Goal: Information Seeking & Learning: Learn about a topic

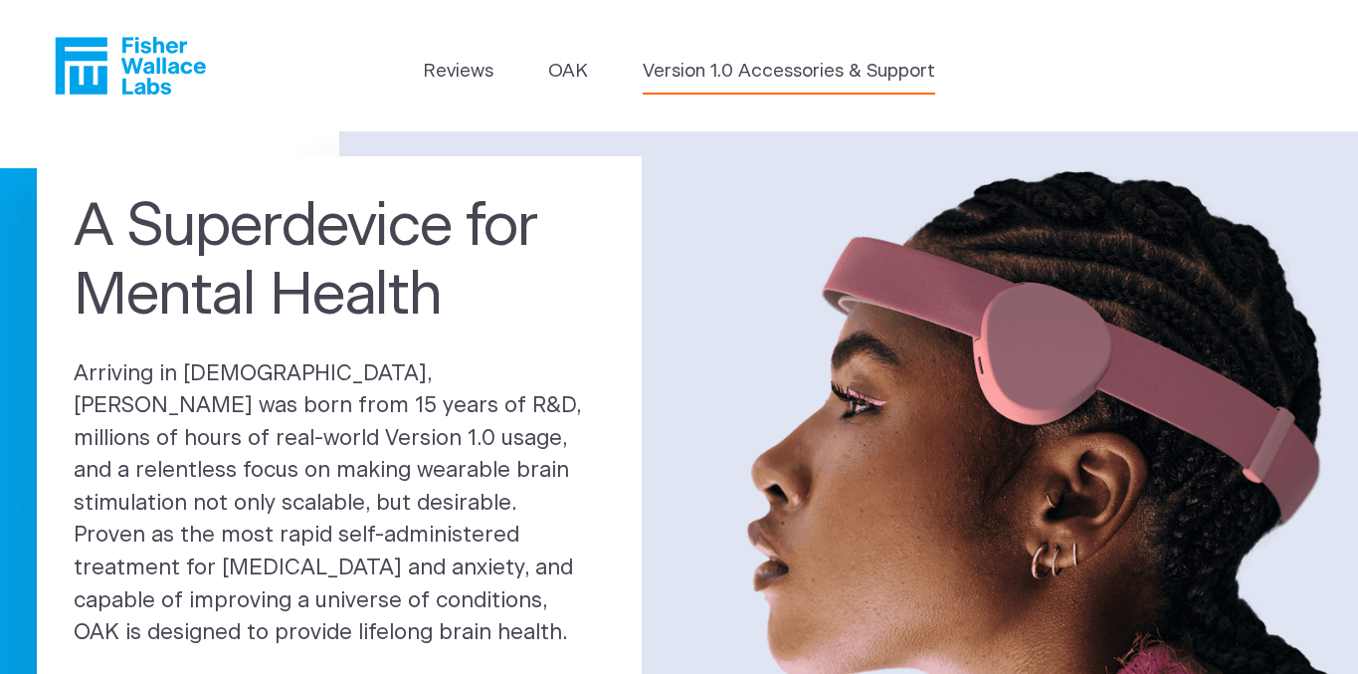
click at [728, 77] on link "Version 1.0 Accessories & Support" at bounding box center [789, 72] width 293 height 28
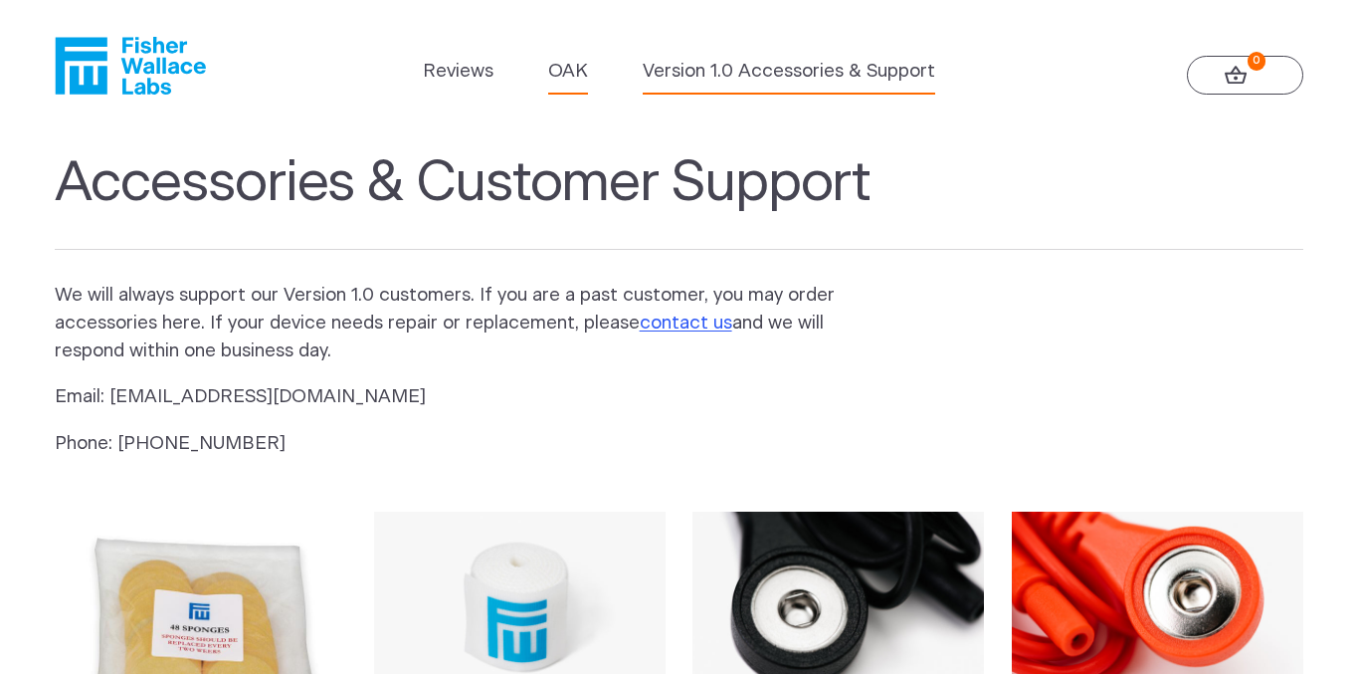
click at [563, 70] on link "OAK" at bounding box center [568, 72] width 40 height 28
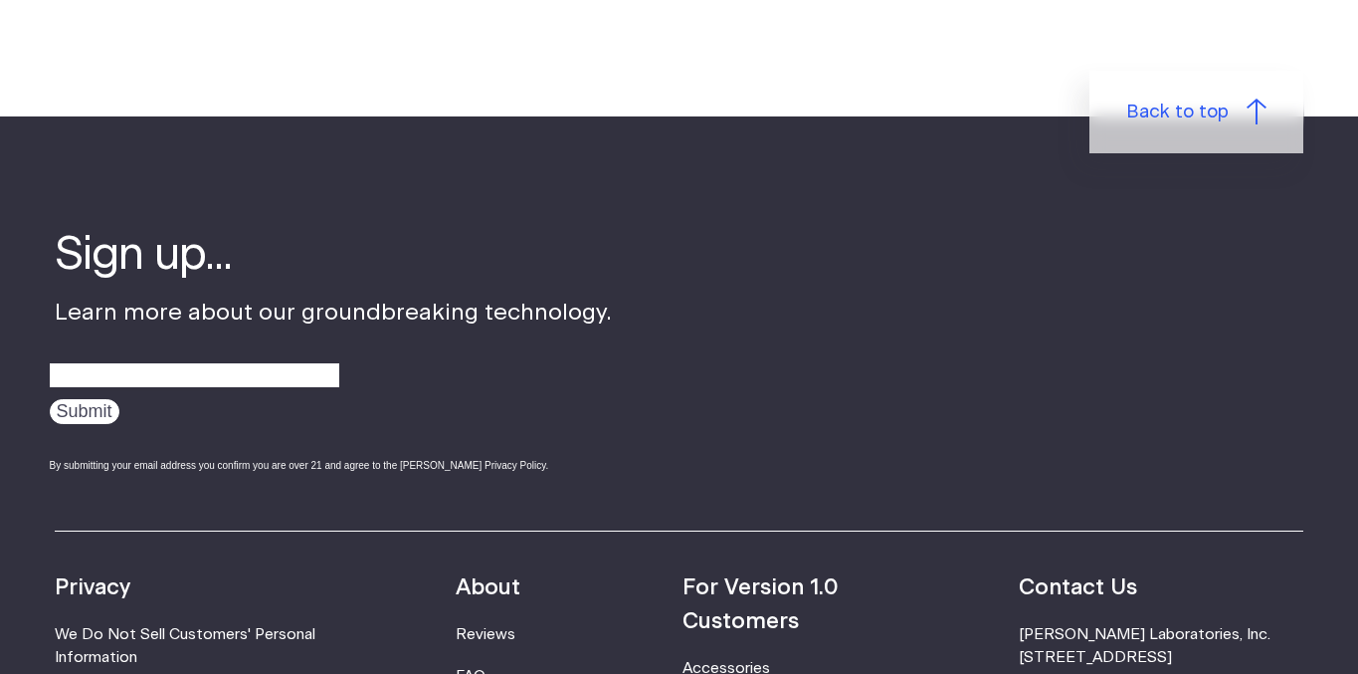
scroll to position [3152, 0]
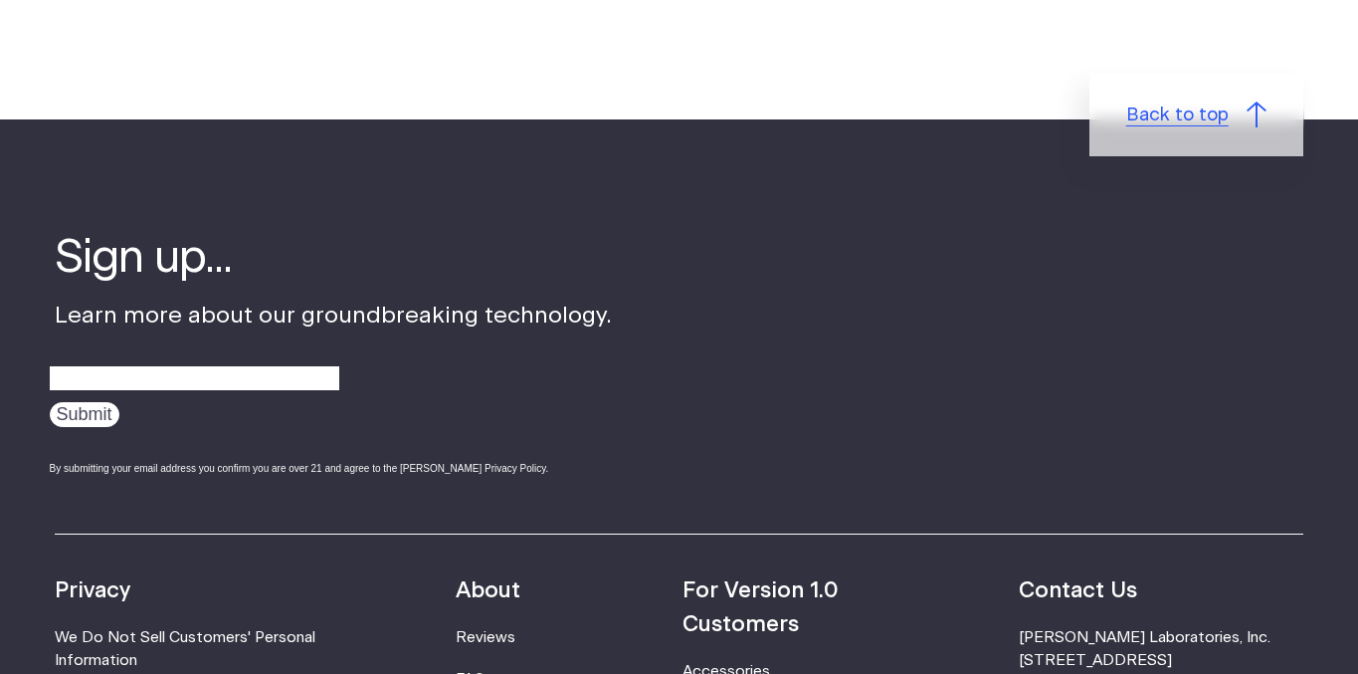
click at [1195, 108] on span "Back to top" at bounding box center [1178, 116] width 103 height 28
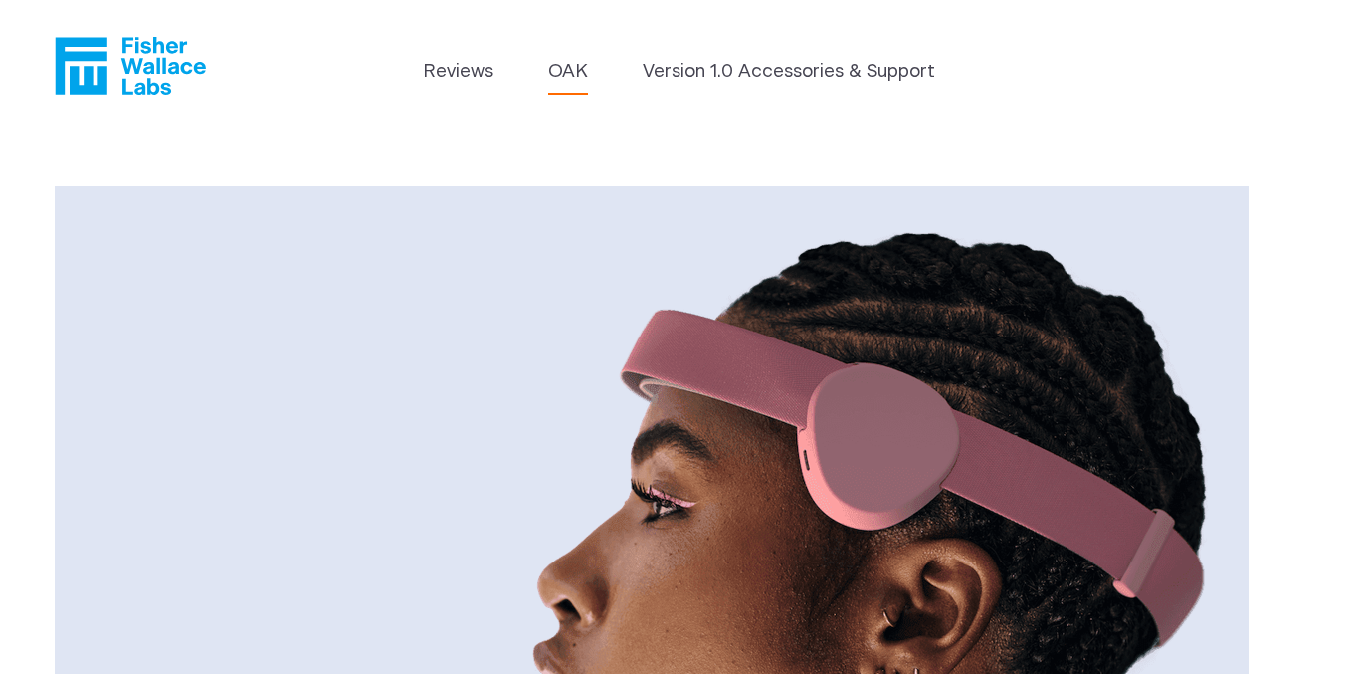
click at [145, 77] on icon "Fisher Wallace" at bounding box center [130, 66] width 151 height 58
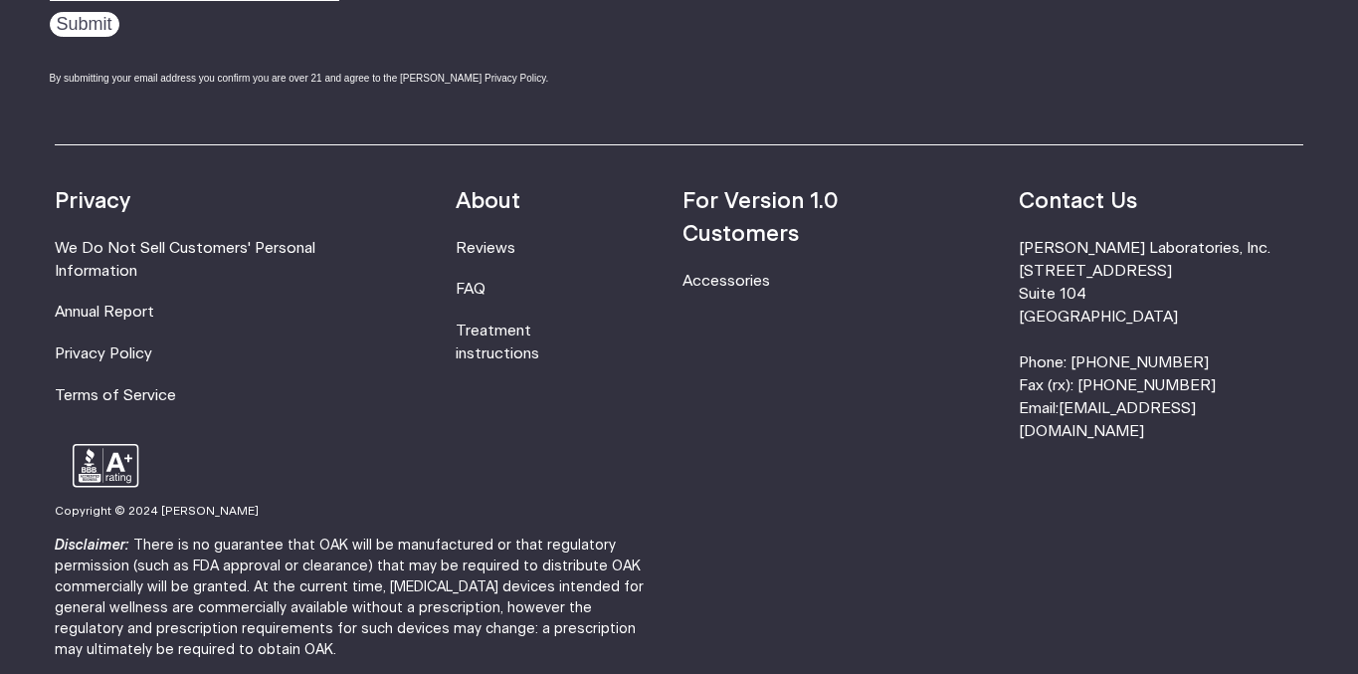
scroll to position [6505, 0]
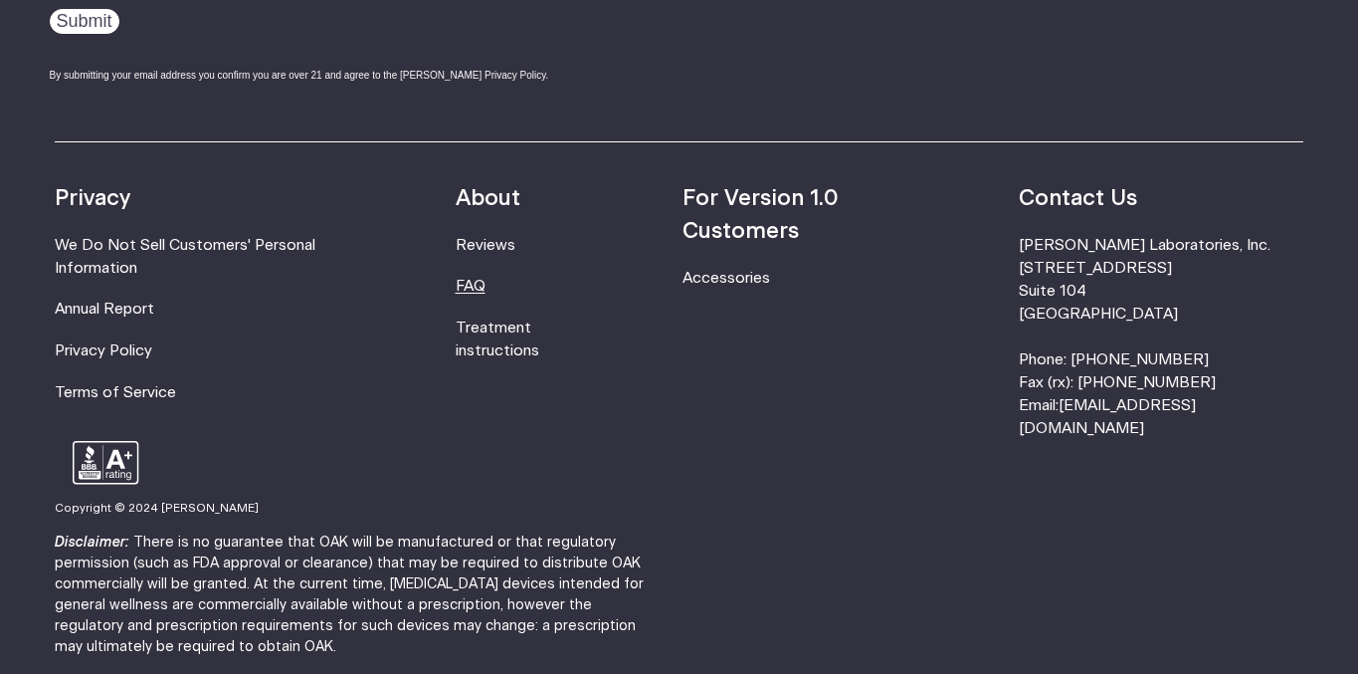
click at [486, 279] on link "FAQ" at bounding box center [471, 286] width 30 height 15
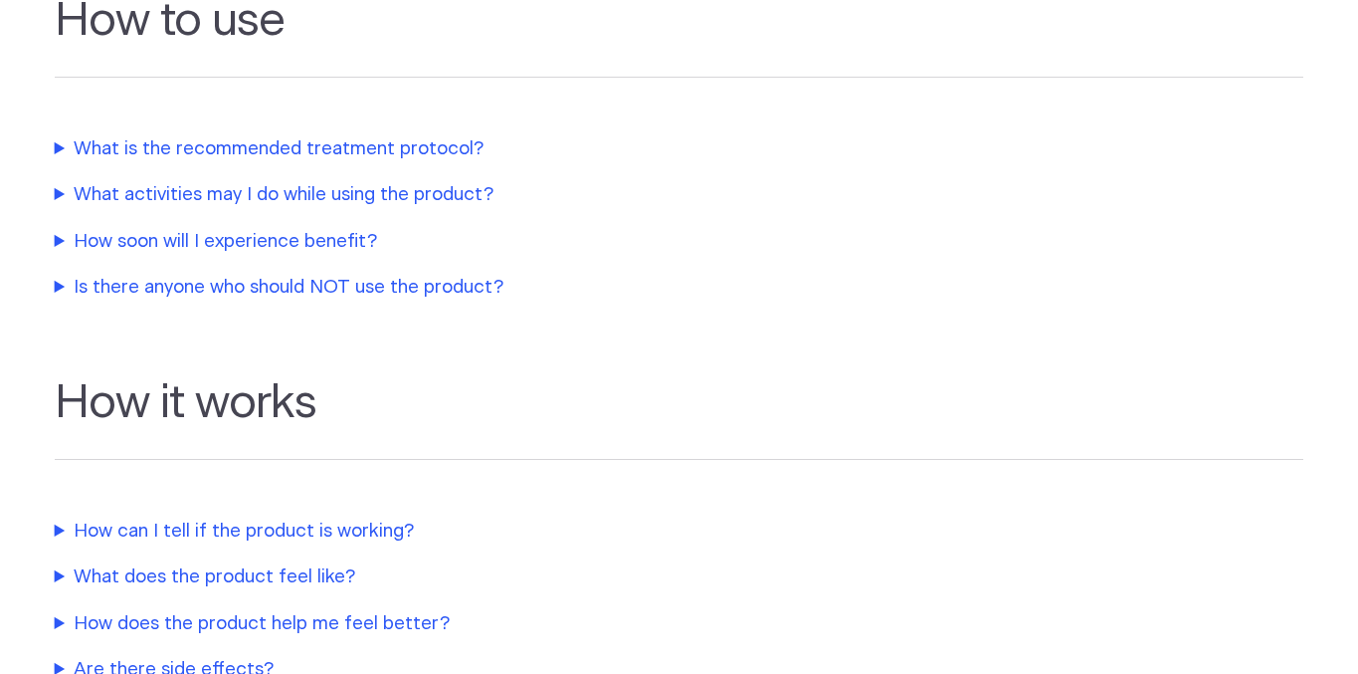
scroll to position [685, 0]
click at [455, 147] on summary "What is the recommended treatment protocol?" at bounding box center [473, 148] width 836 height 28
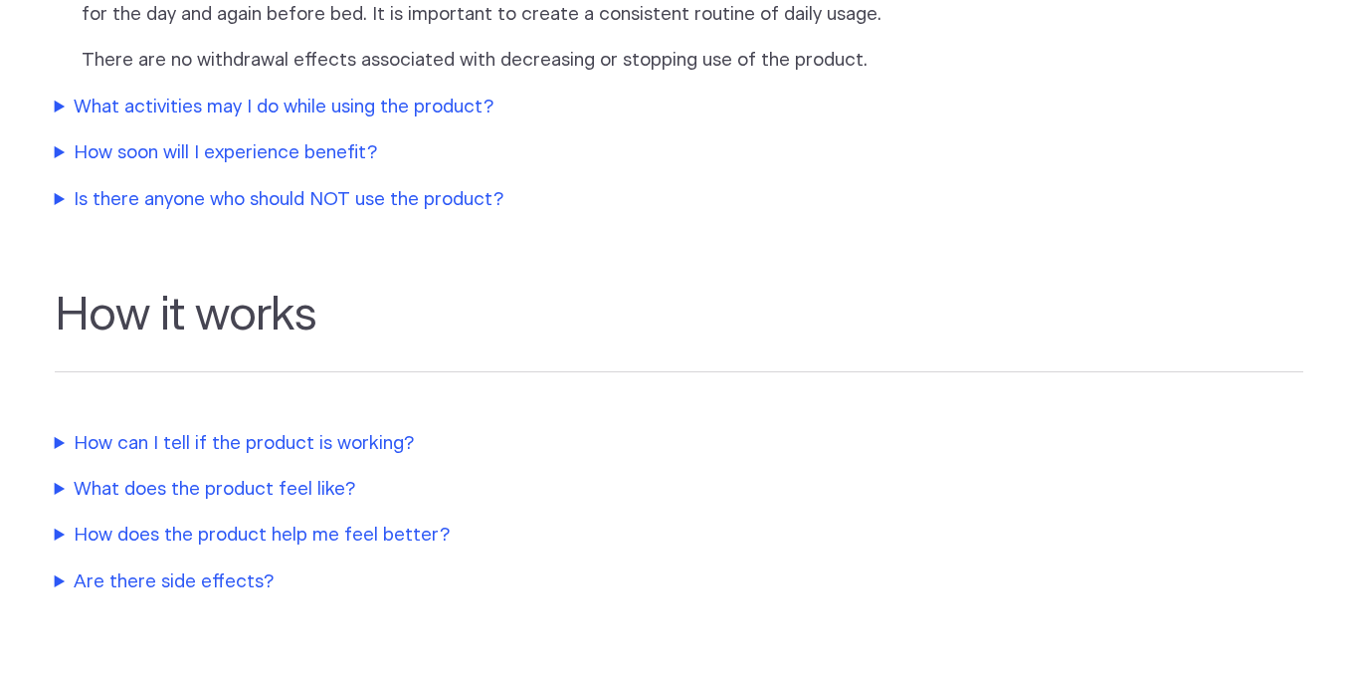
scroll to position [891, 0]
click at [333, 160] on summary "How soon will I experience benefit?" at bounding box center [473, 154] width 836 height 28
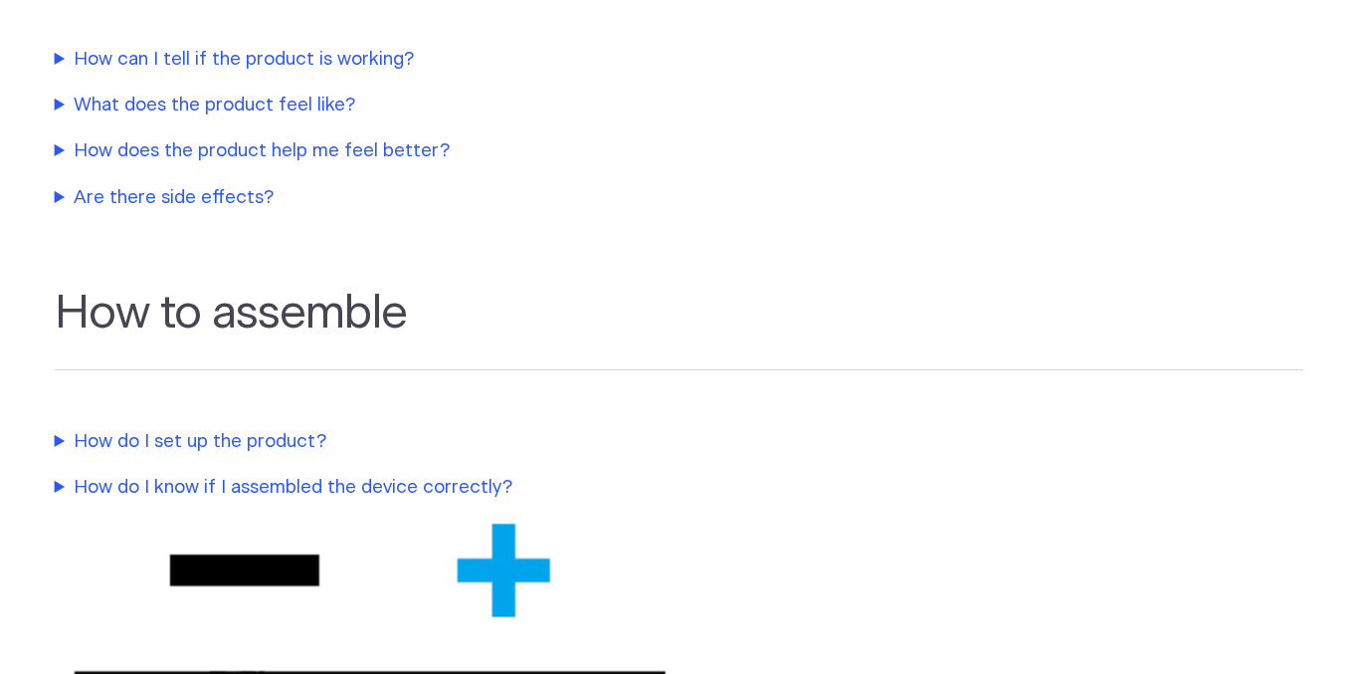
scroll to position [1379, 0]
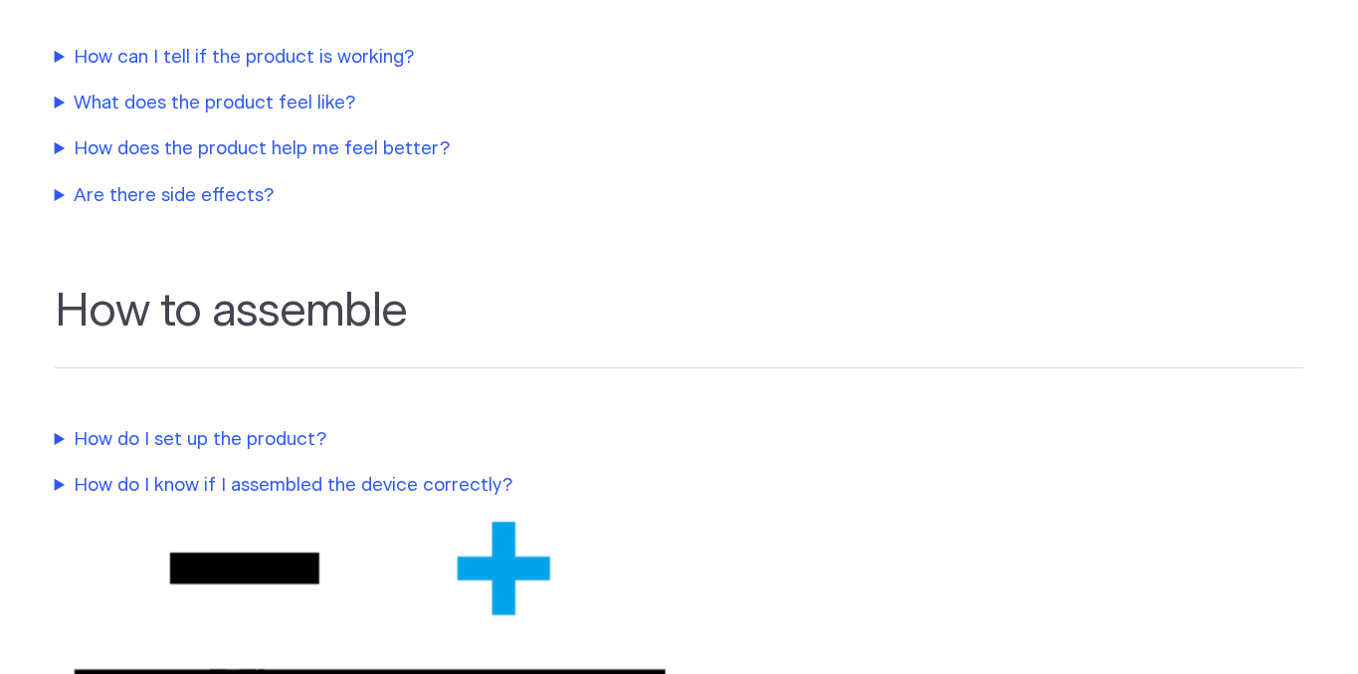
click at [326, 58] on summary "How can I tell if the product is working?" at bounding box center [473, 58] width 836 height 28
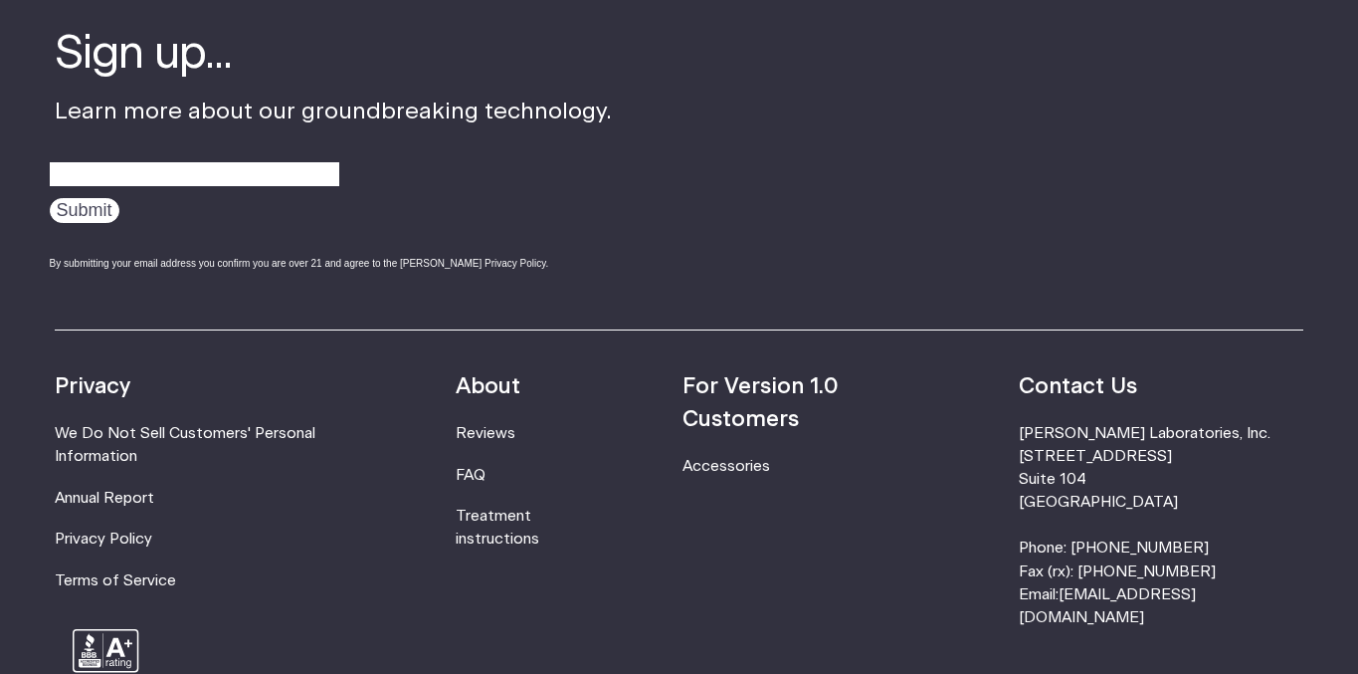
scroll to position [0, 0]
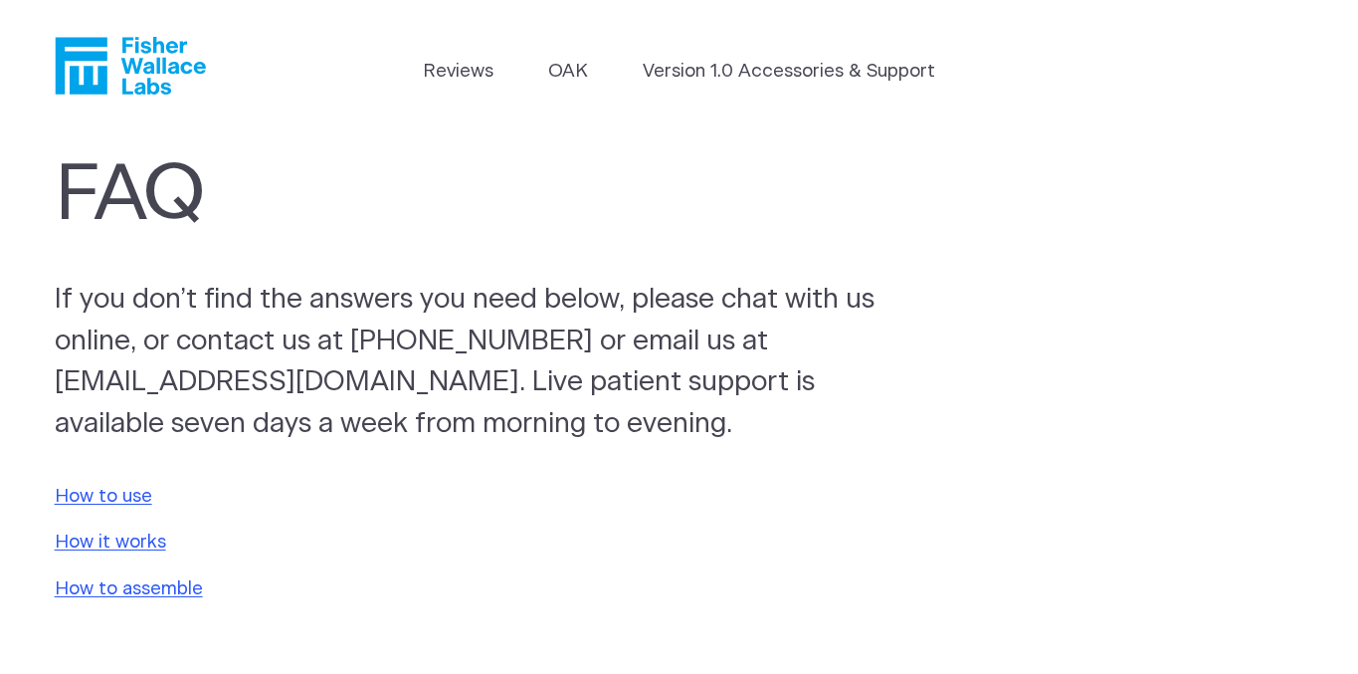
click at [142, 62] on icon "Fisher Wallace" at bounding box center [130, 66] width 151 height 58
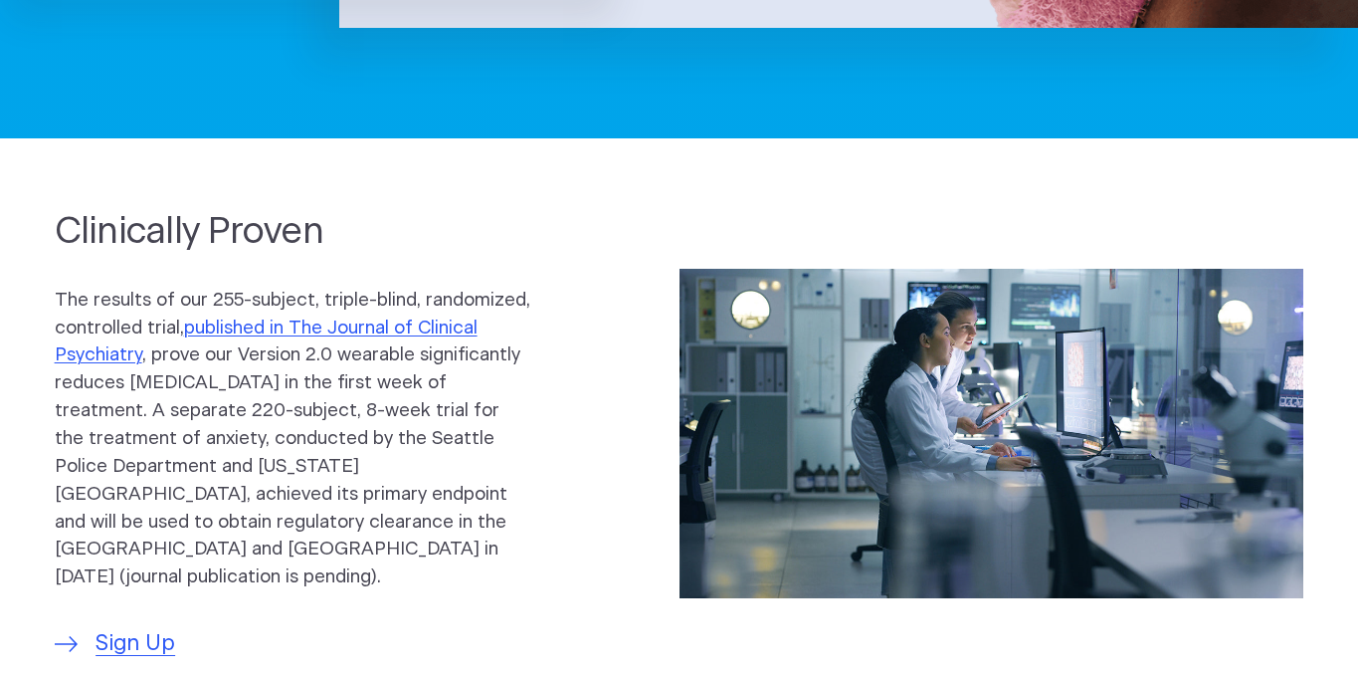
scroll to position [938, 0]
